Goal: Task Accomplishment & Management: Manage account settings

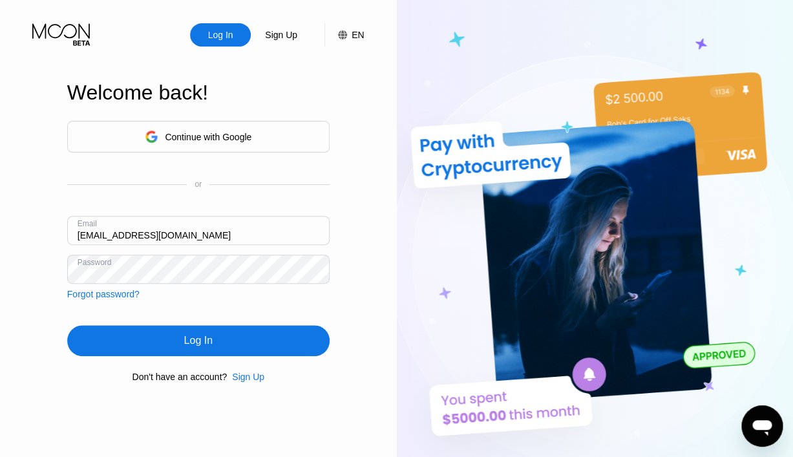
click at [231, 344] on div "Log In" at bounding box center [198, 340] width 262 height 31
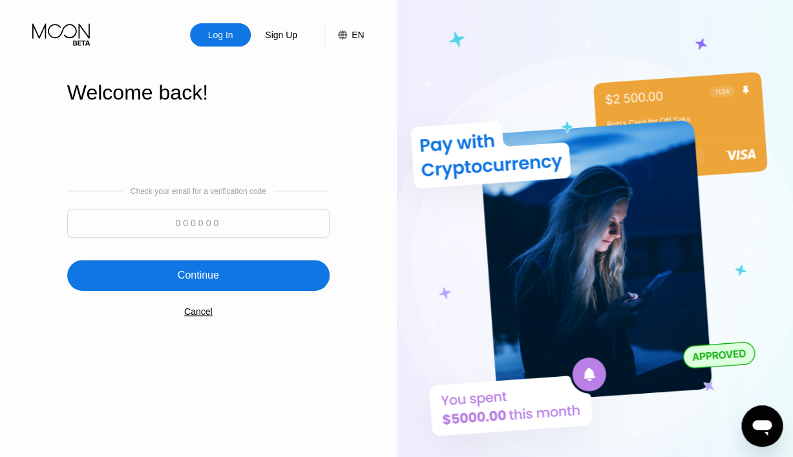
click at [167, 203] on div "Check your email for a verification code" at bounding box center [198, 215] width 262 height 57
click at [167, 218] on input at bounding box center [198, 223] width 262 height 29
type input "631834"
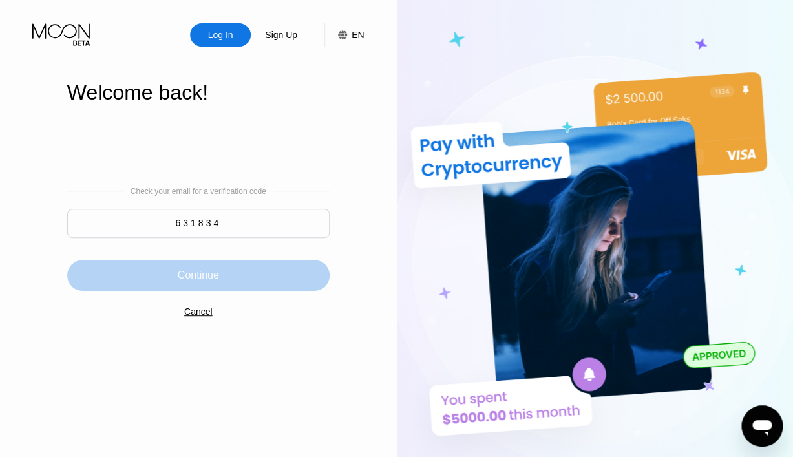
click at [198, 270] on div "Continue" at bounding box center [198, 275] width 41 height 13
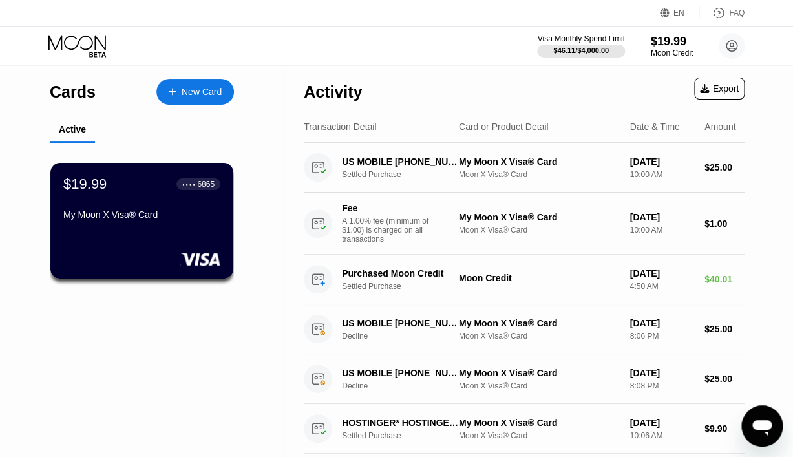
click at [166, 220] on div "My Moon X Visa® Card" at bounding box center [141, 214] width 157 height 10
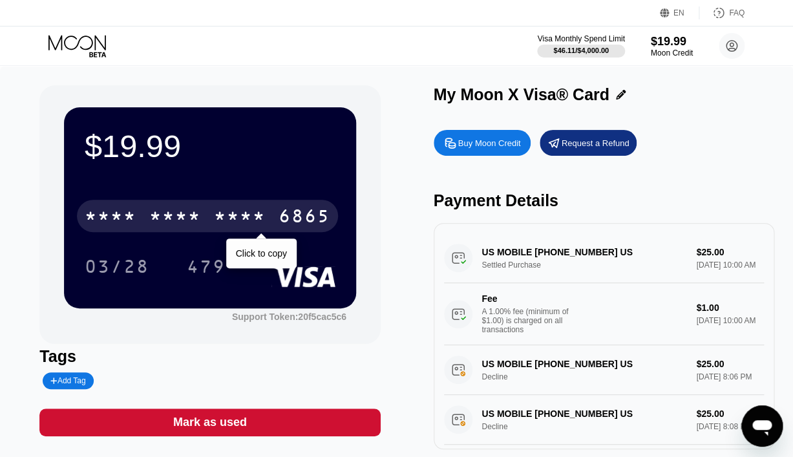
click at [262, 225] on div "* * * *" at bounding box center [240, 217] width 52 height 21
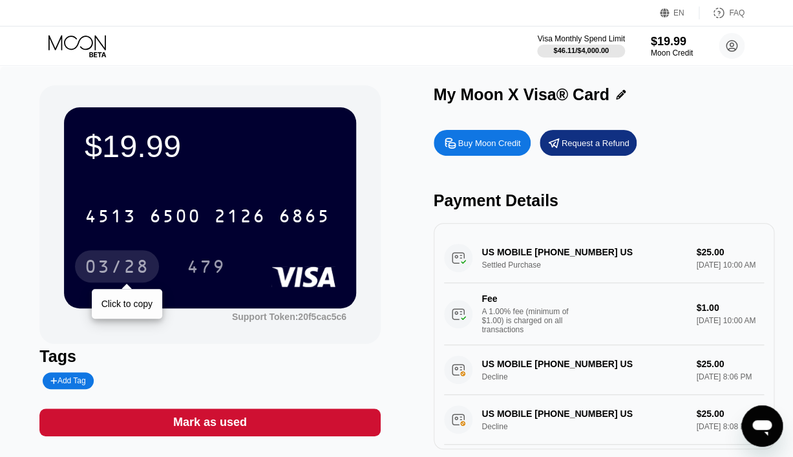
click at [135, 264] on div "03/28" at bounding box center [117, 268] width 65 height 21
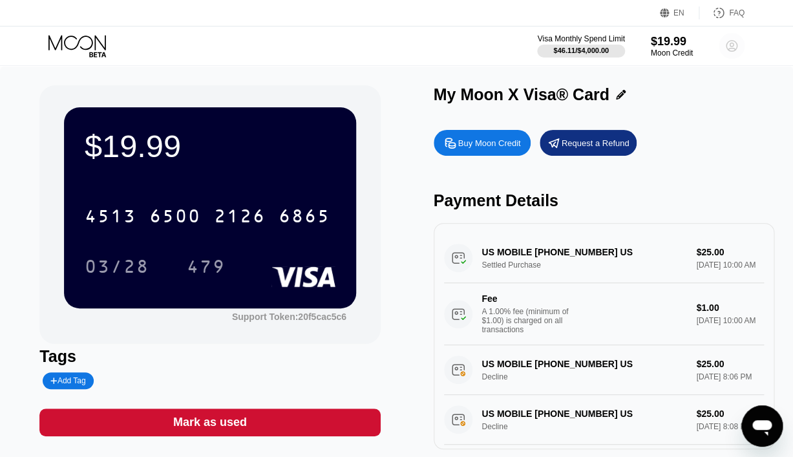
click at [732, 50] on circle at bounding box center [731, 46] width 26 height 26
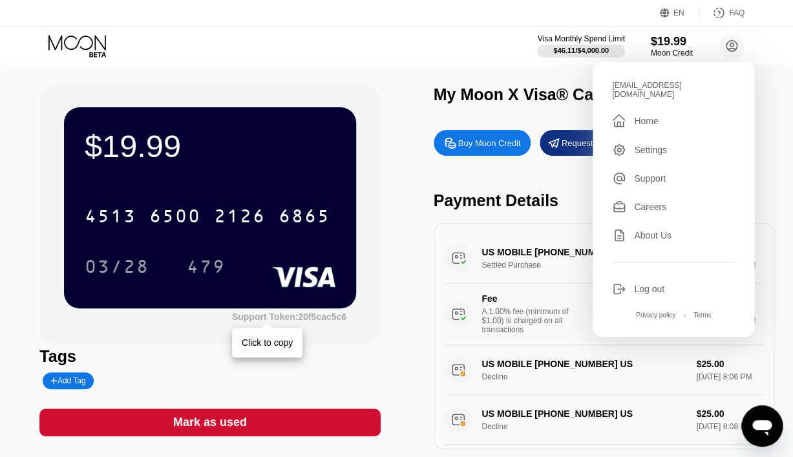
click at [280, 319] on div "Support Token: 20f5cac5c6" at bounding box center [289, 316] width 114 height 10
